Goal: Information Seeking & Learning: Learn about a topic

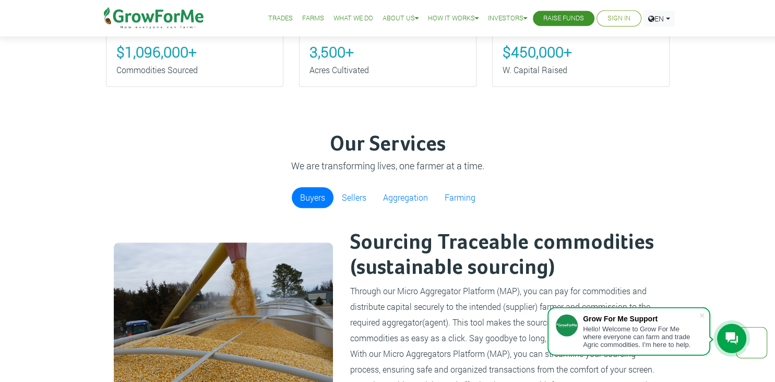
scroll to position [612, 0]
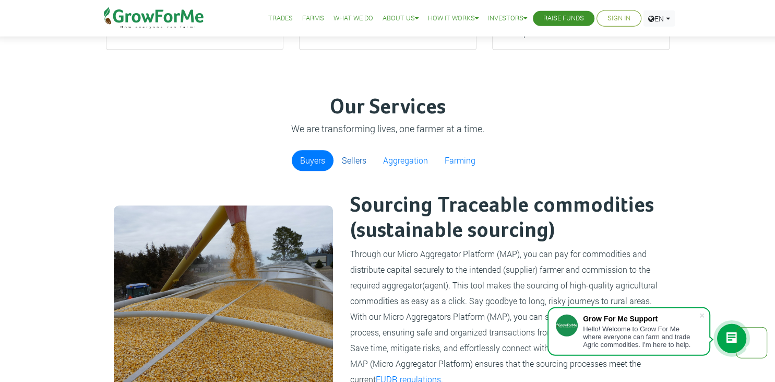
click at [366, 161] on link "Sellers" at bounding box center [354, 160] width 41 height 21
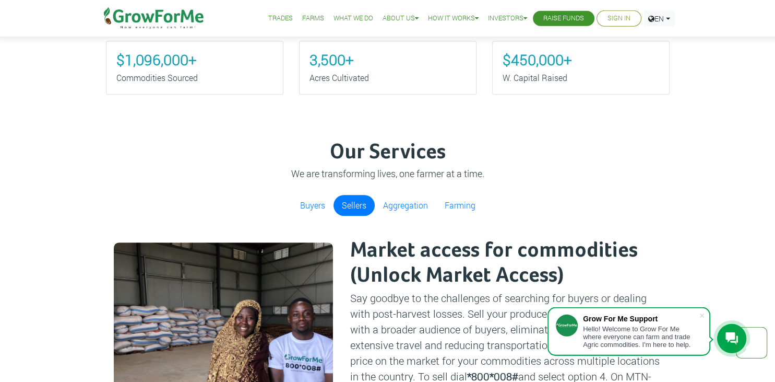
scroll to position [564, 0]
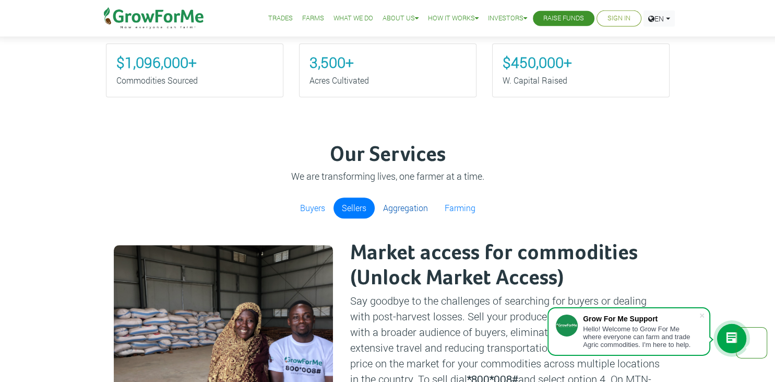
click at [394, 207] on link "Aggregation" at bounding box center [406, 207] width 62 height 21
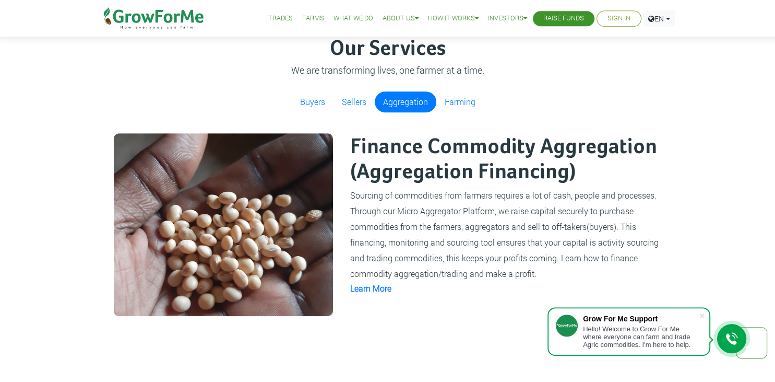
scroll to position [671, 0]
click at [469, 109] on link "Farming" at bounding box center [460, 101] width 48 height 21
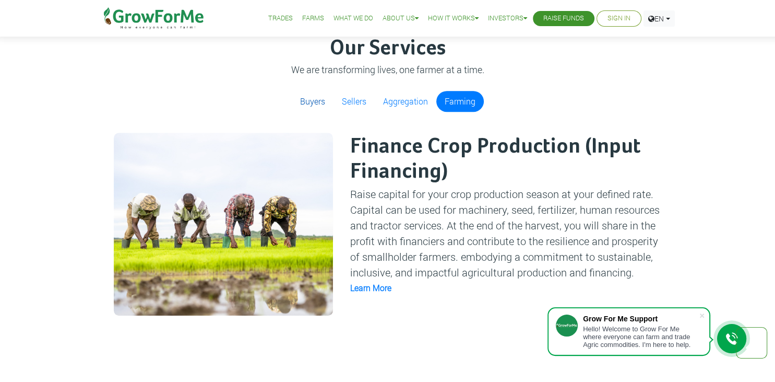
click at [311, 103] on link "Buyers" at bounding box center [313, 101] width 42 height 21
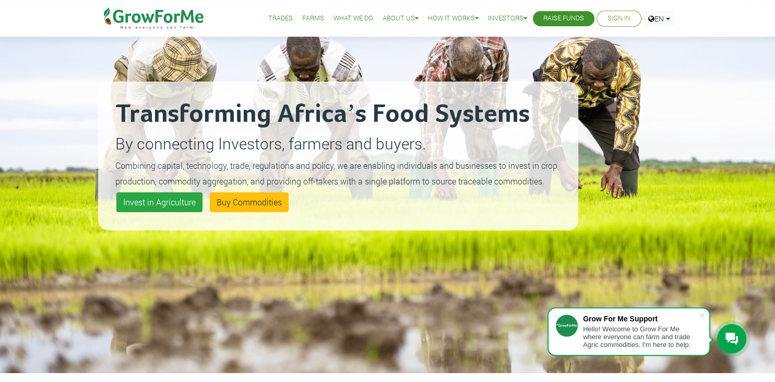
scroll to position [0, 0]
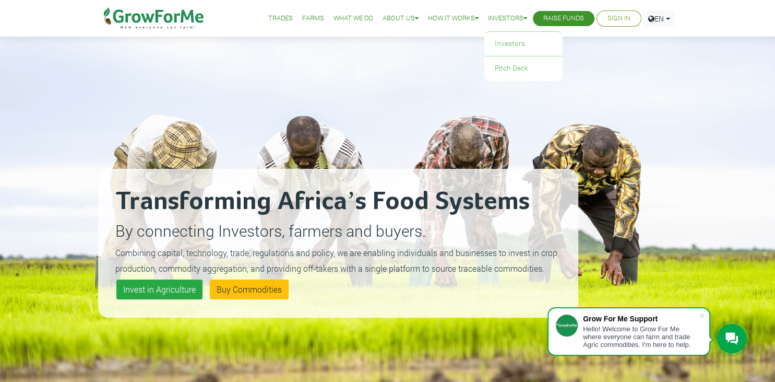
click at [504, 15] on link "Investors" at bounding box center [507, 18] width 39 height 11
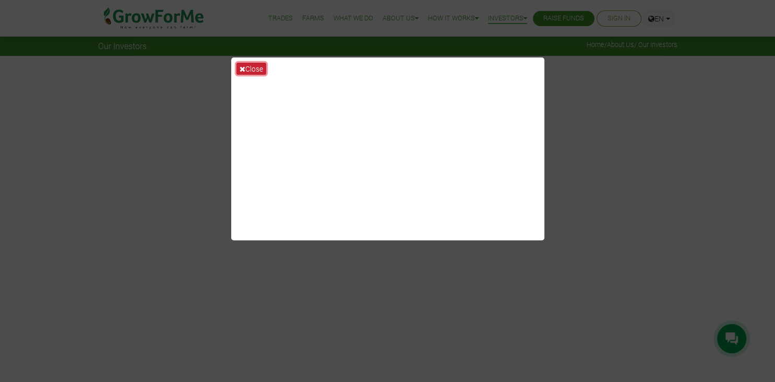
click at [259, 65] on button "Close" at bounding box center [251, 69] width 30 height 12
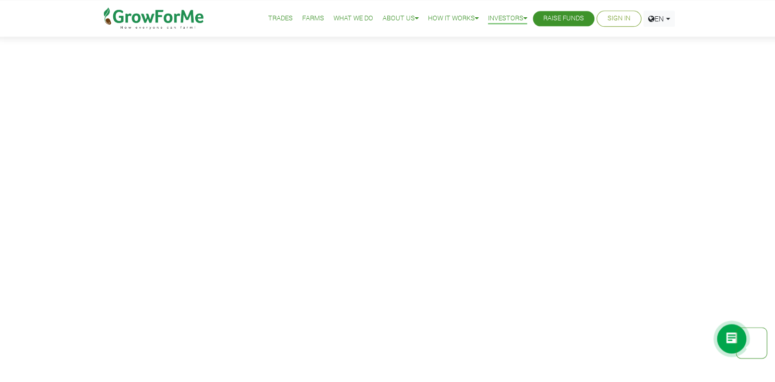
scroll to position [351, 0]
click at [443, 20] on link "How it Works" at bounding box center [453, 18] width 51 height 11
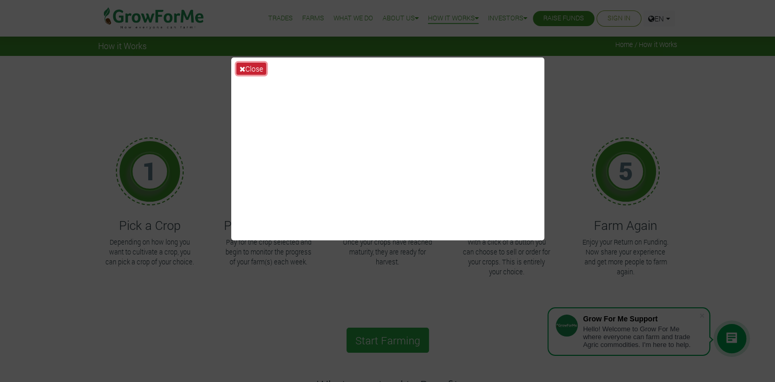
click at [247, 67] on button "Close" at bounding box center [251, 69] width 30 height 12
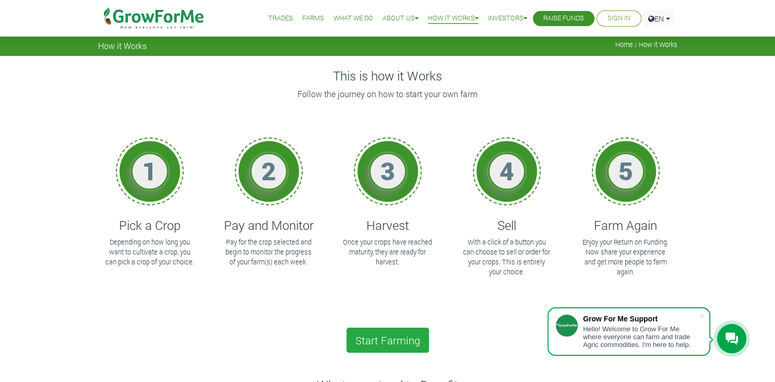
click at [268, 254] on p "Pay for the crop selected and begin to monitor the progress of your farm(s) eac…" at bounding box center [269, 252] width 90 height 30
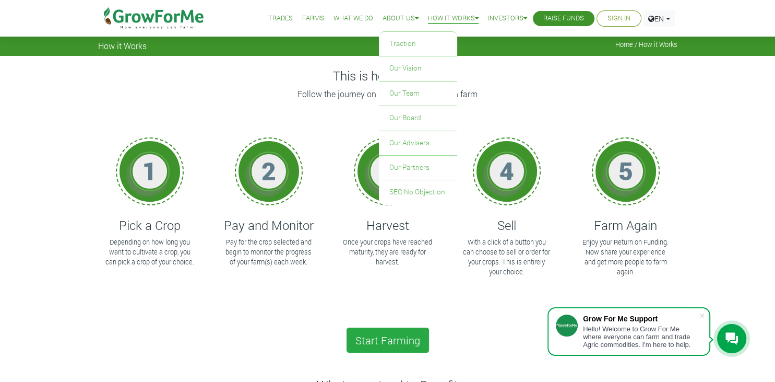
click at [398, 20] on link "About Us" at bounding box center [401, 18] width 36 height 11
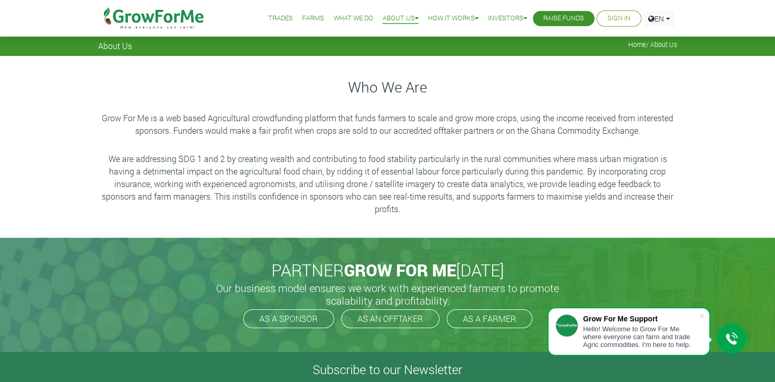
click at [352, 19] on link "What We Do" at bounding box center [354, 18] width 40 height 11
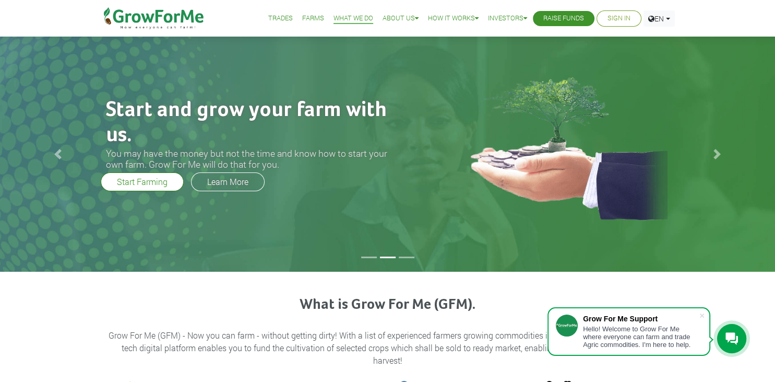
click at [273, 20] on link "Trades" at bounding box center [280, 18] width 25 height 11
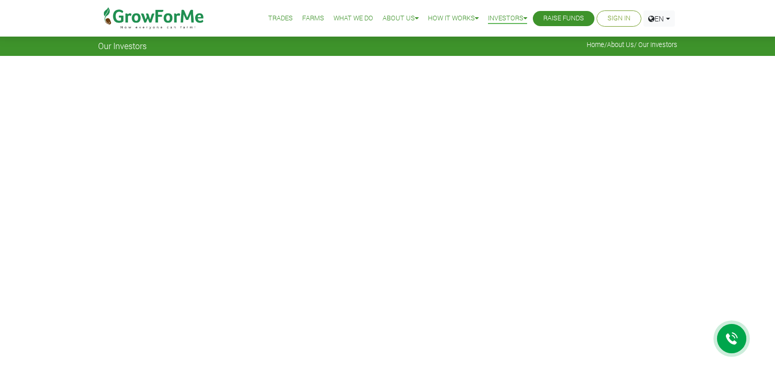
scroll to position [351, 0]
